Goal: Transaction & Acquisition: Download file/media

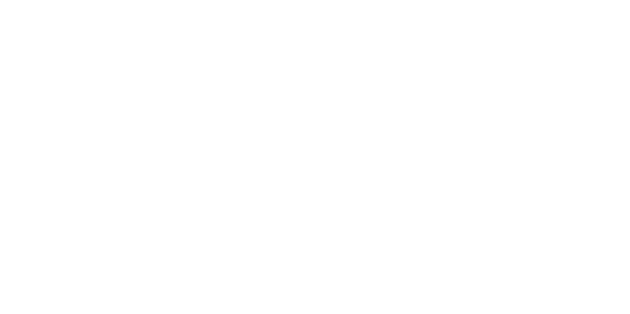
type input "agroc"
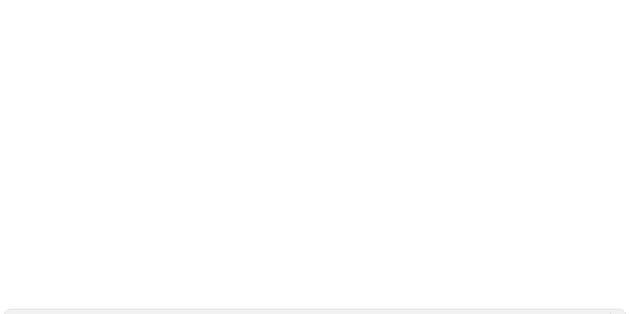
scroll to position [39, 0]
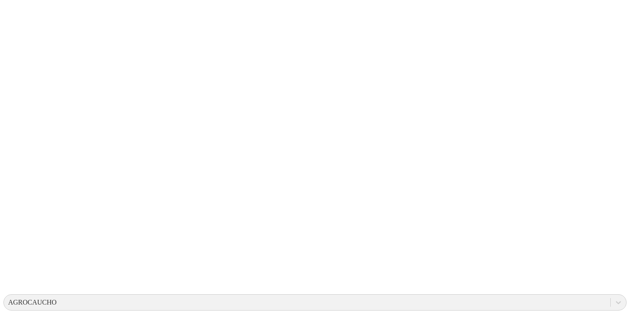
scroll to position [33, 0]
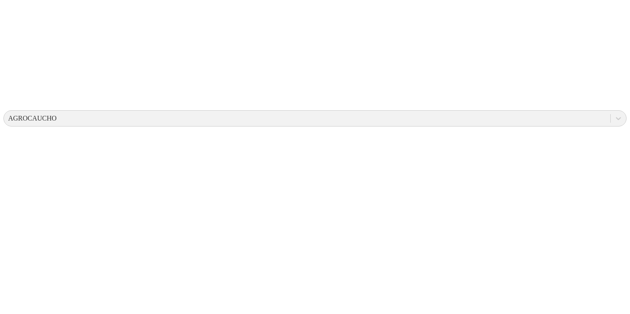
scroll to position [239, 0]
drag, startPoint x: 386, startPoint y: 121, endPoint x: 408, endPoint y: 122, distance: 22.4
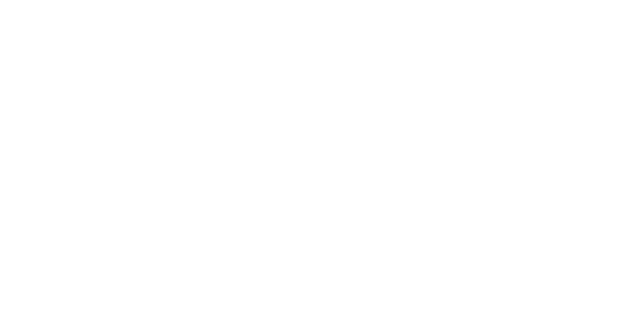
scroll to position [0, 0]
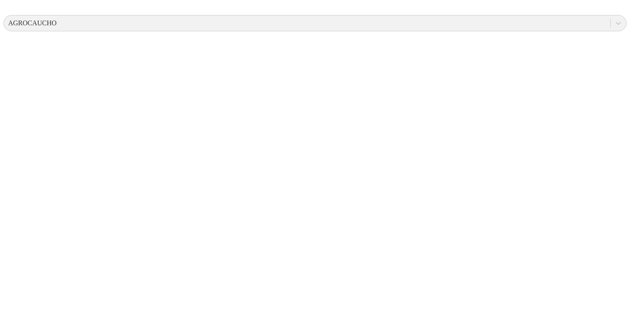
scroll to position [332, 0]
drag, startPoint x: 506, startPoint y: 218, endPoint x: 539, endPoint y: 226, distance: 33.8
drag, startPoint x: 539, startPoint y: 226, endPoint x: 504, endPoint y: 215, distance: 37.1
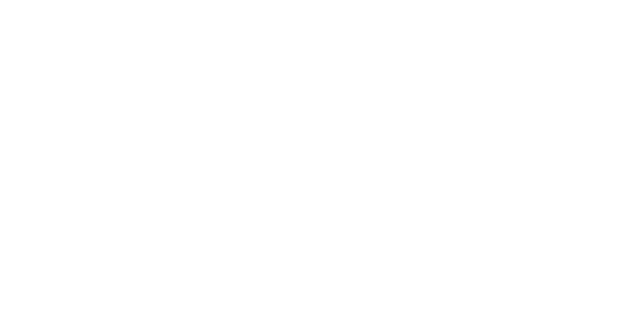
scroll to position [3, 0]
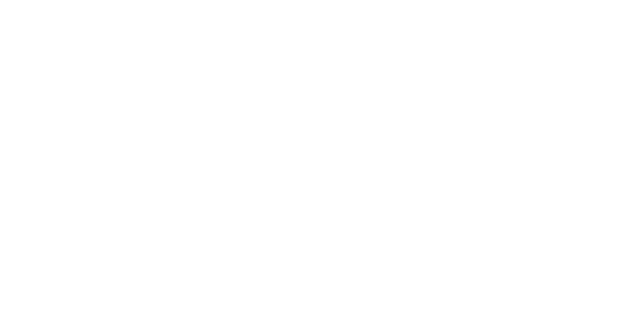
type input "demo"
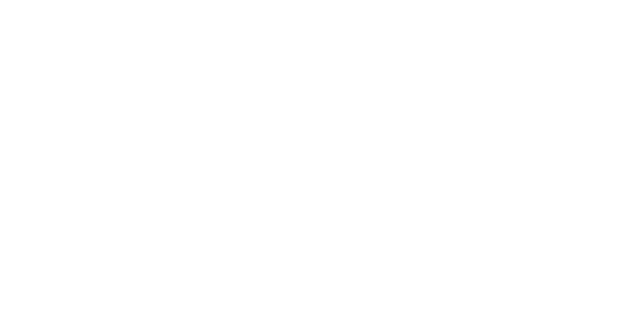
type input "d"
type input "a"
type input "inc"
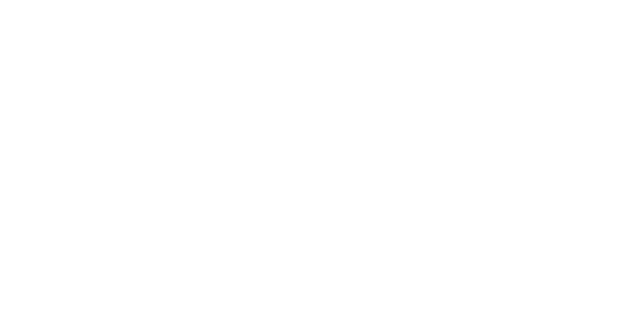
type input "agro"
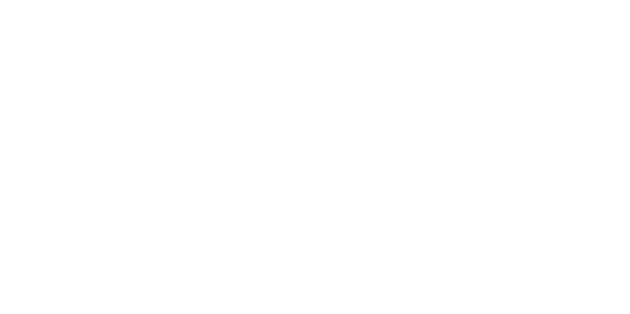
type input "laes"
